Goal: Navigation & Orientation: Find specific page/section

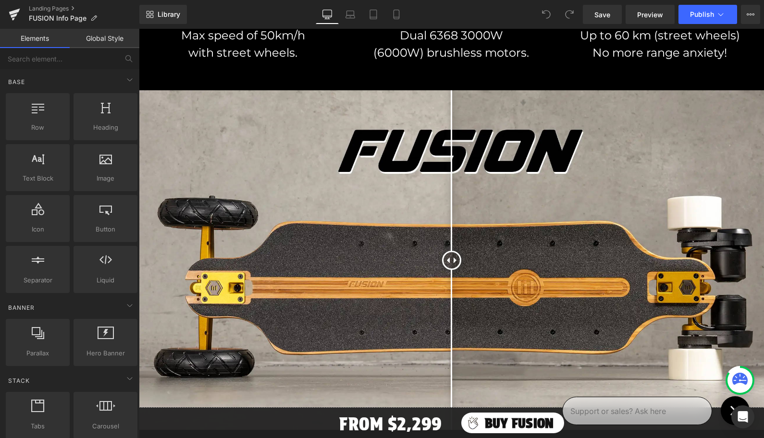
scroll to position [865, 0]
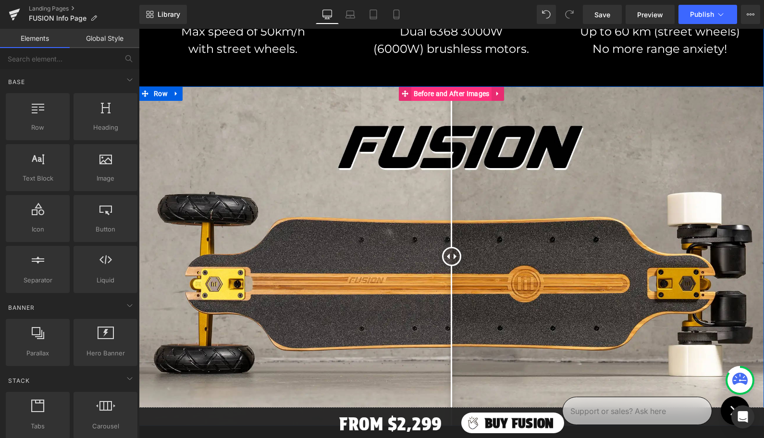
click at [430, 95] on span "Before and After Images" at bounding box center [451, 93] width 81 height 14
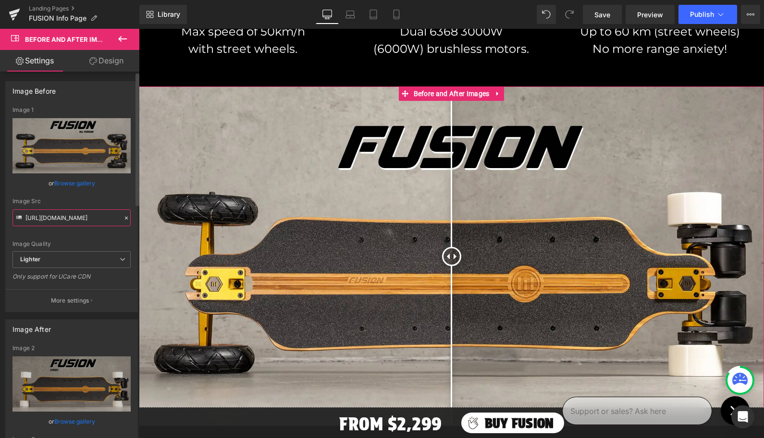
click at [65, 218] on input "[URL][DOMAIN_NAME]" at bounding box center [71, 217] width 118 height 17
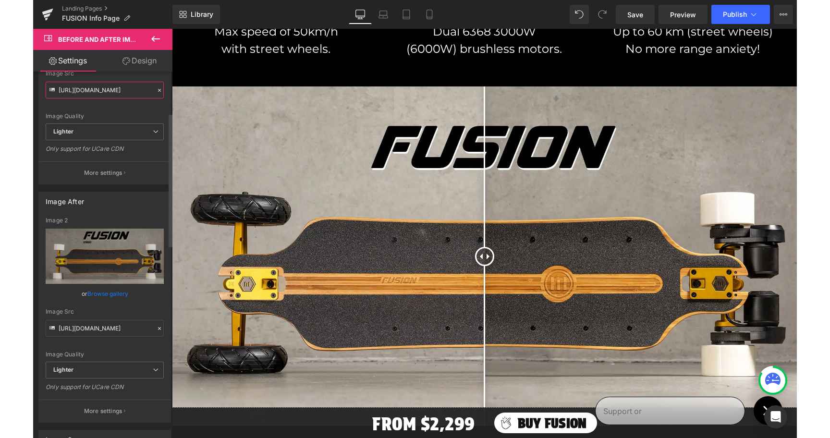
scroll to position [182, 0]
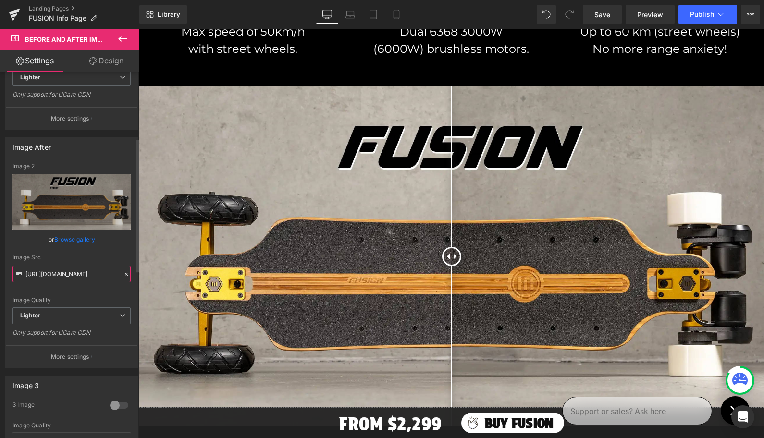
click at [58, 279] on input "[URL][DOMAIN_NAME]" at bounding box center [71, 274] width 118 height 17
